Goal: Download file/media

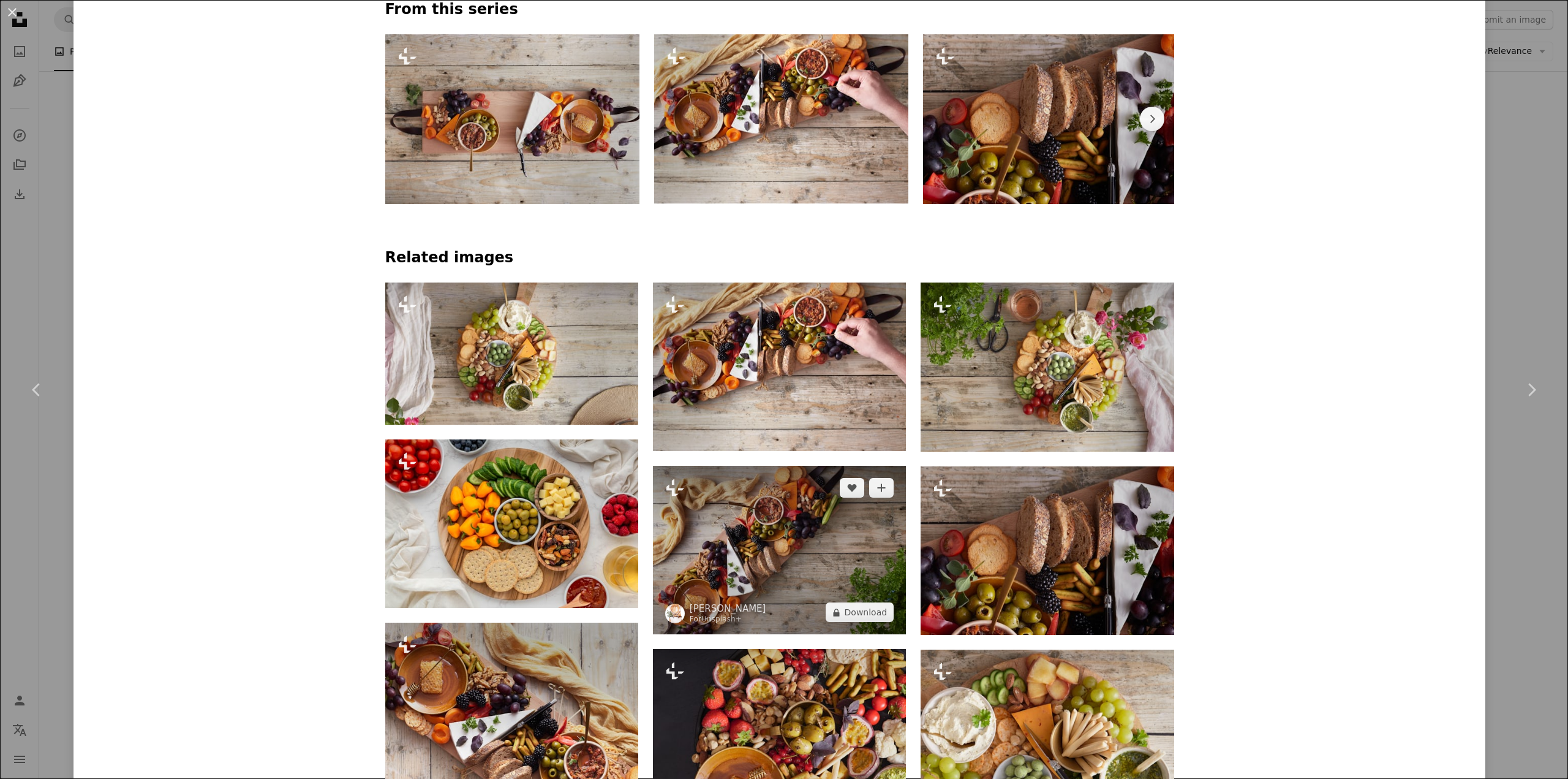
scroll to position [981, 0]
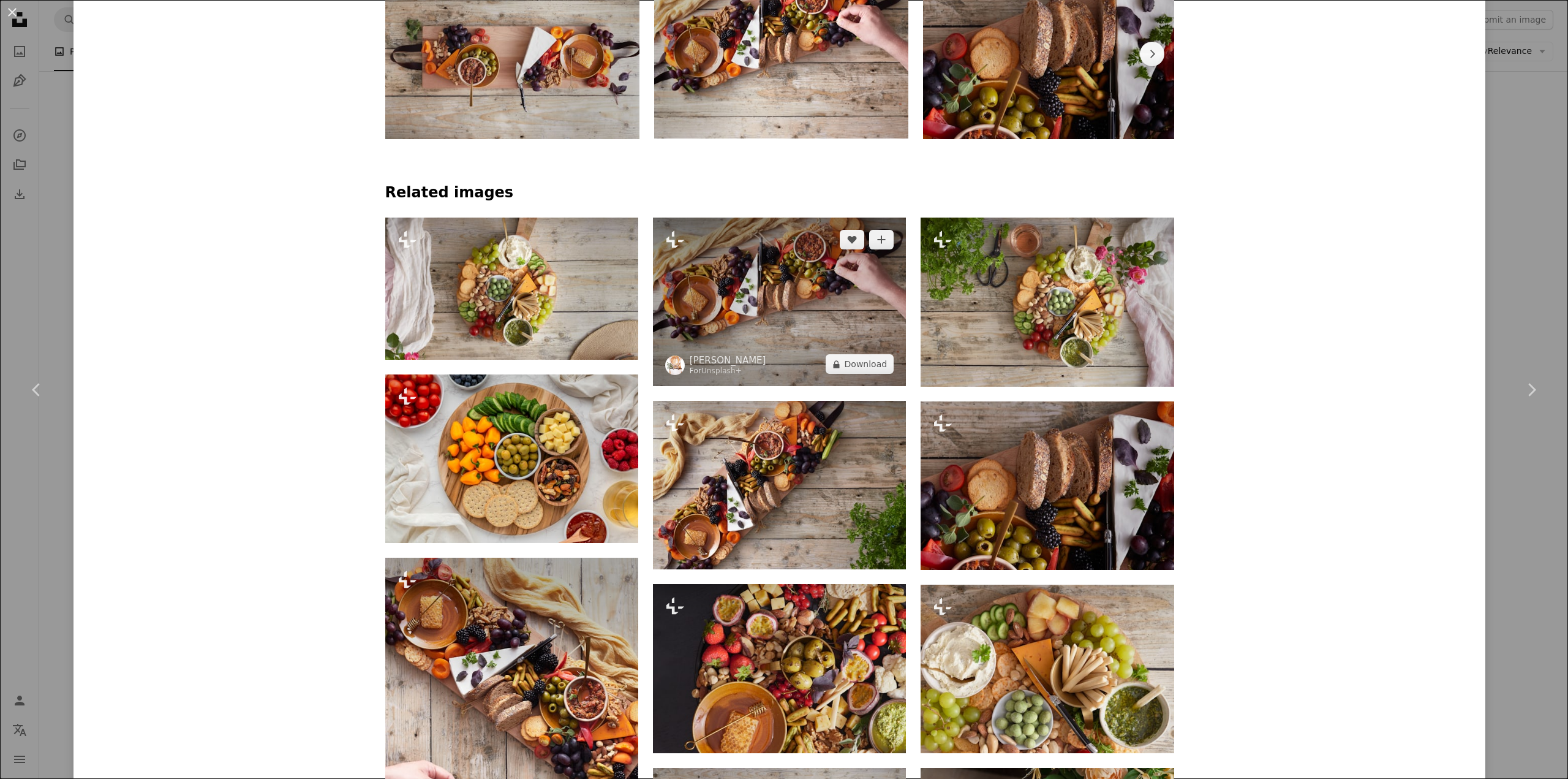
click at [752, 304] on img at bounding box center [779, 301] width 253 height 168
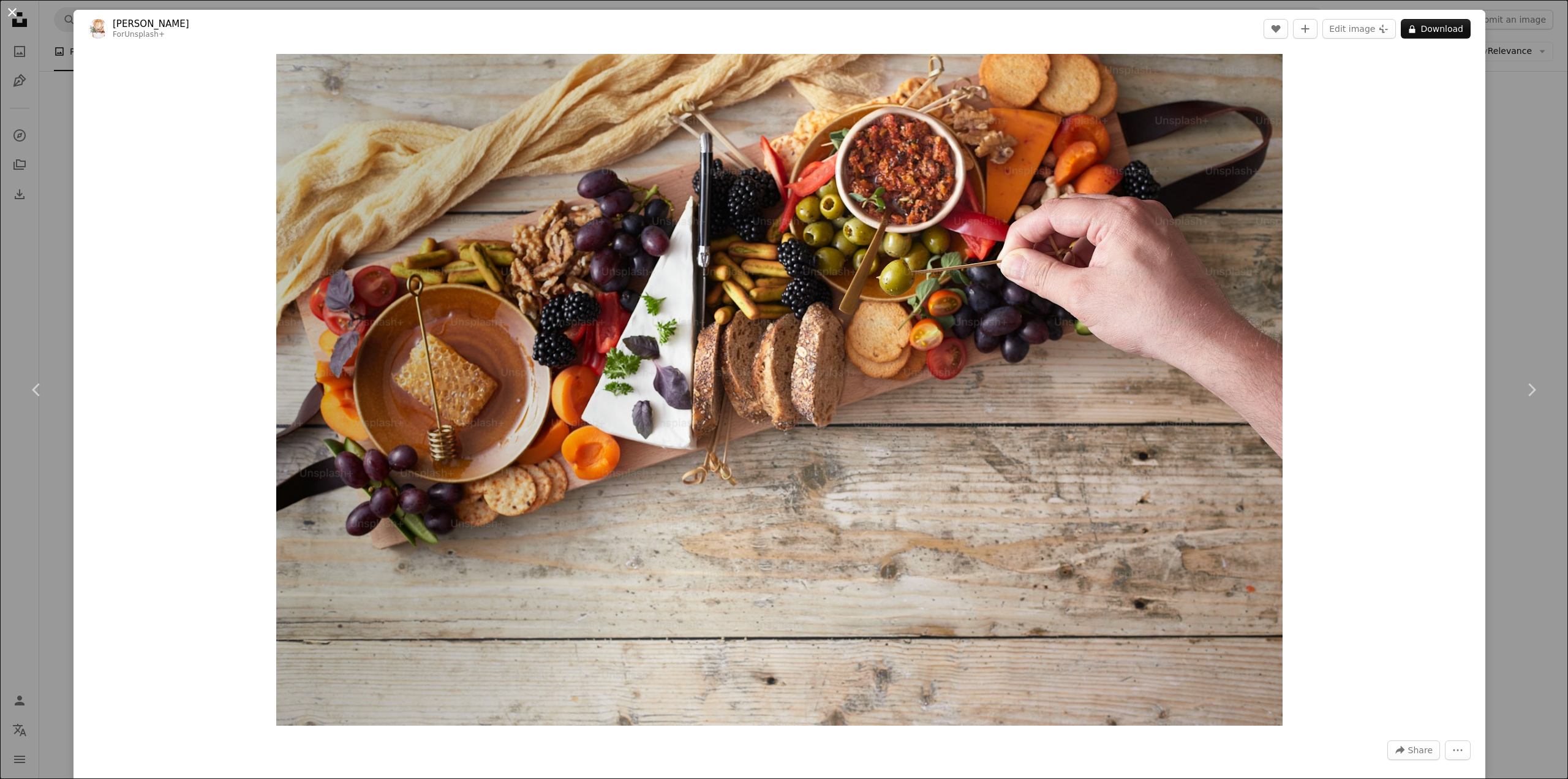
click at [12, 16] on button "An X shape" at bounding box center [12, 12] width 14 height 14
